Goal: Information Seeking & Learning: Learn about a topic

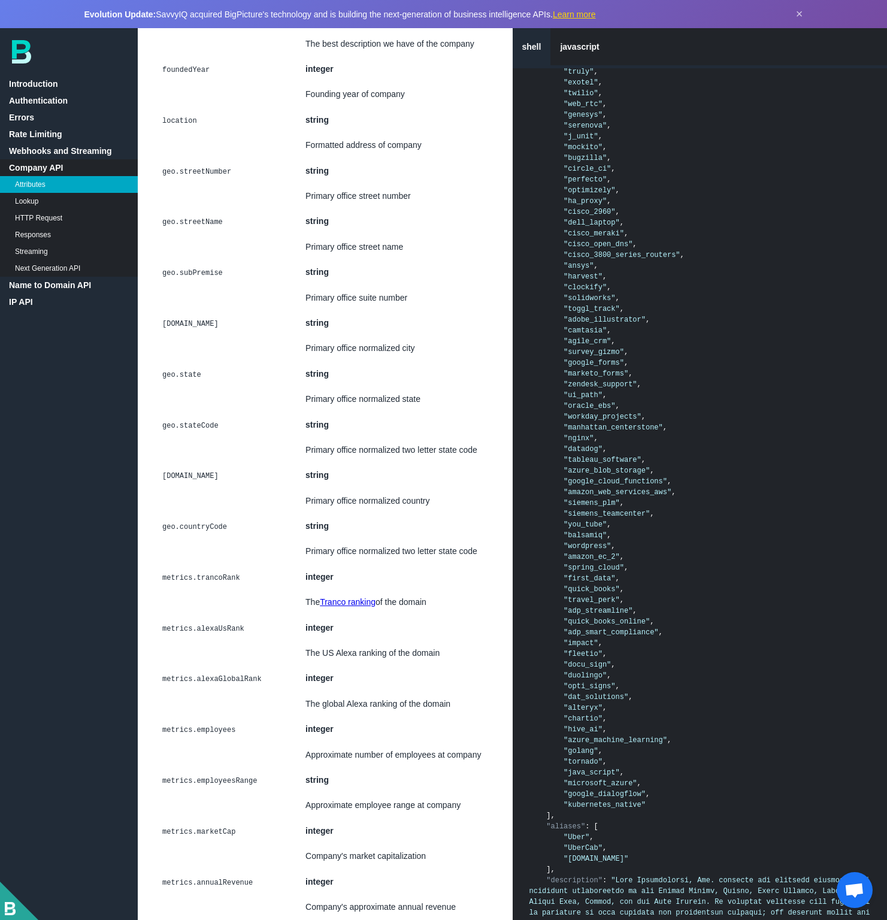
scroll to position [3557, 0]
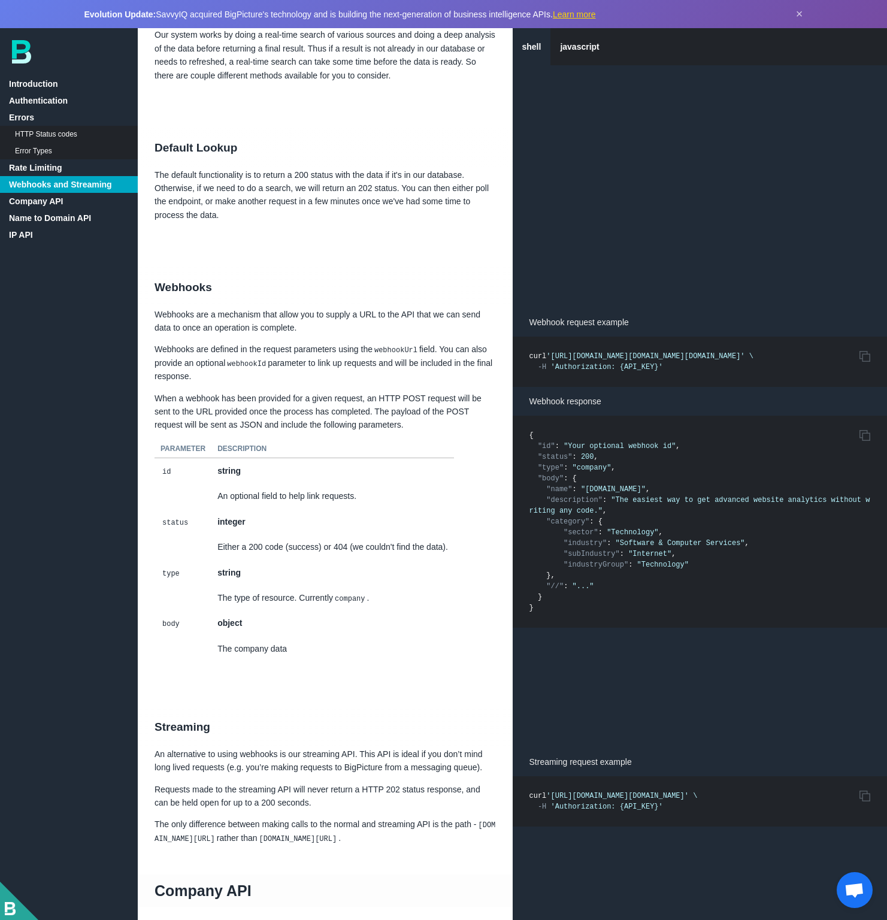
scroll to position [1392, 0]
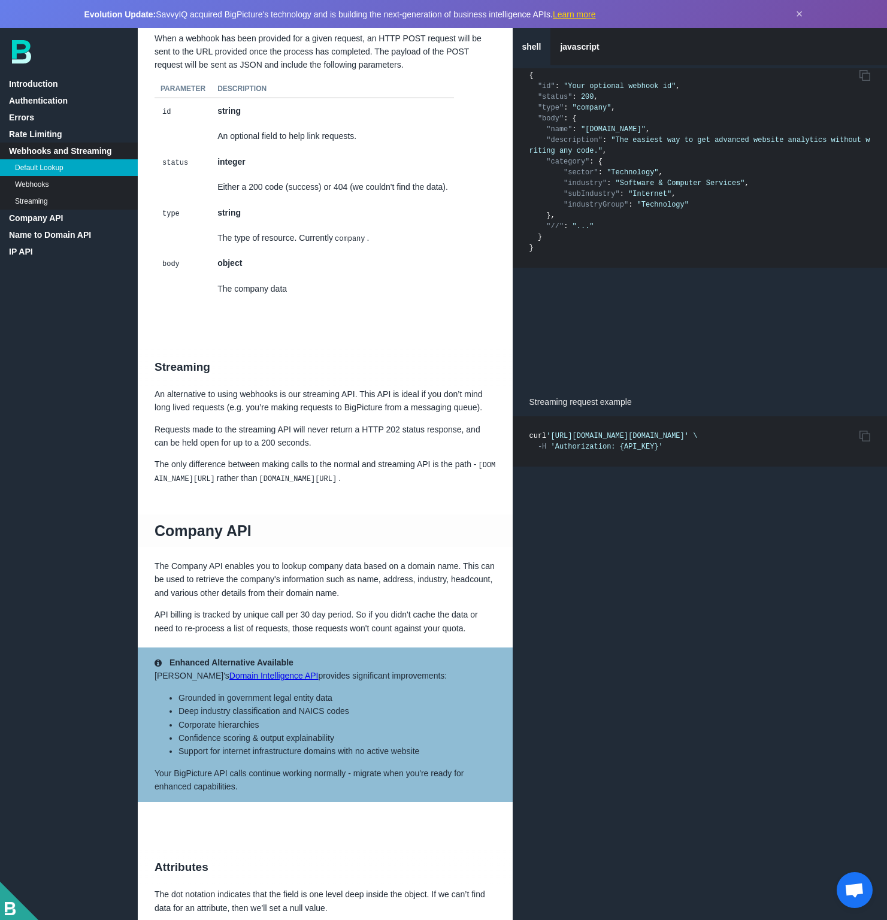
scroll to position [1900, 0]
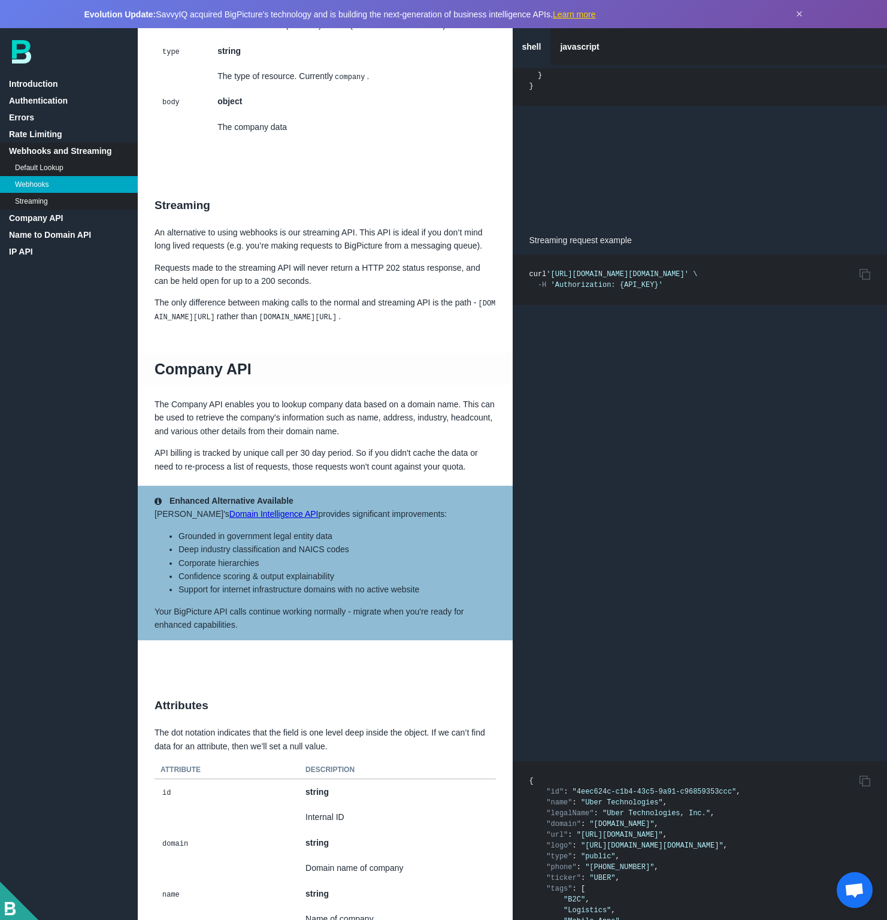
click at [39, 218] on link "Company API" at bounding box center [69, 218] width 138 height 17
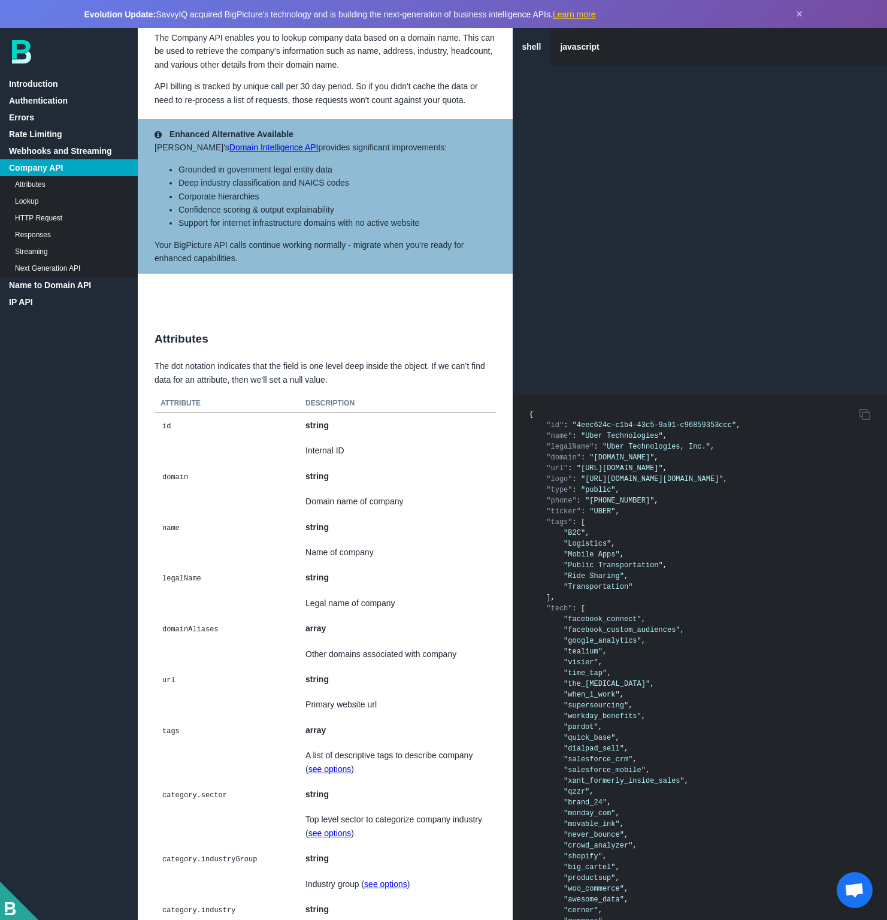
click at [38, 184] on link "Attributes" at bounding box center [69, 184] width 138 height 17
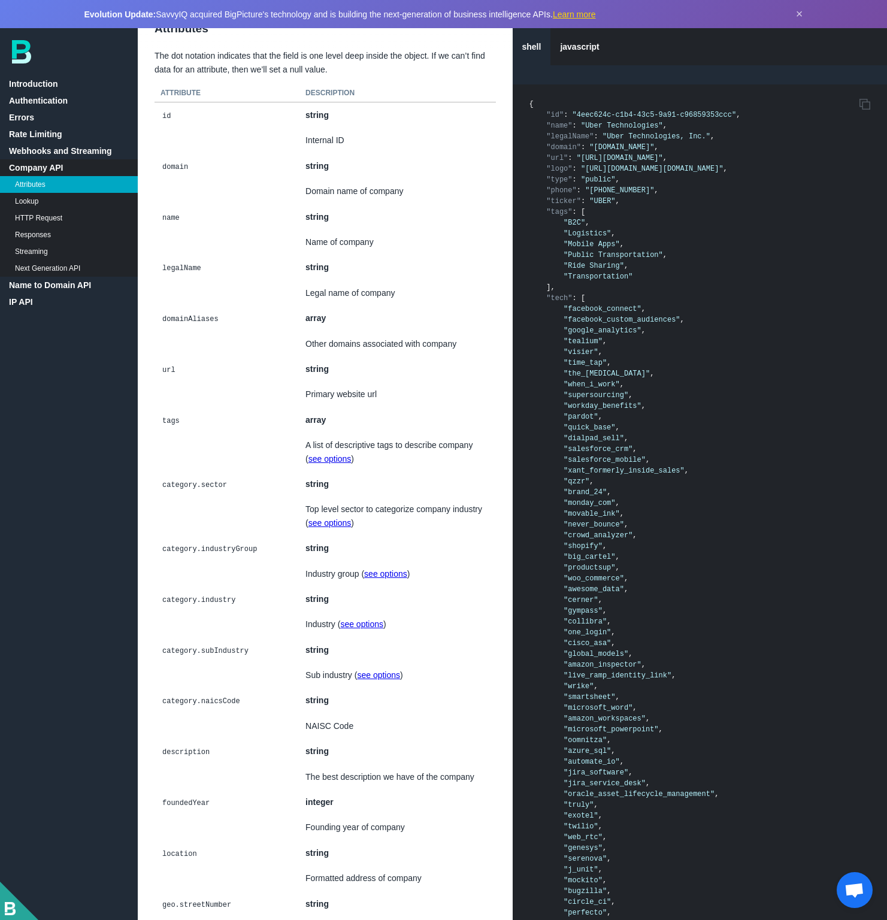
scroll to position [2364, 0]
